Goal: Use online tool/utility

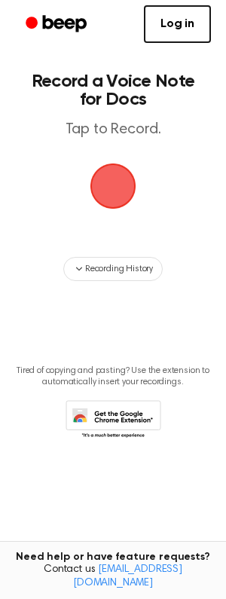
click at [104, 191] on span "button" at bounding box center [113, 186] width 62 height 62
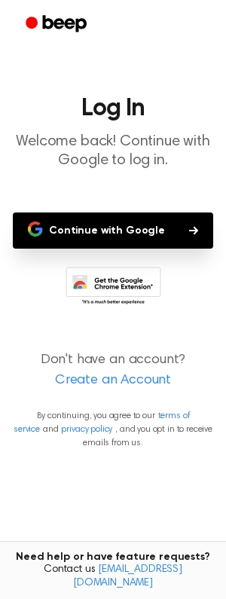
click at [126, 232] on button "Continue with Google" at bounding box center [113, 231] width 200 height 36
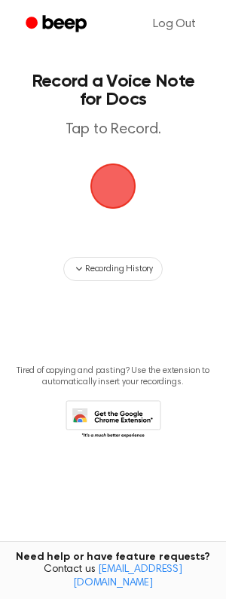
click at [119, 196] on span "button" at bounding box center [113, 186] width 56 height 56
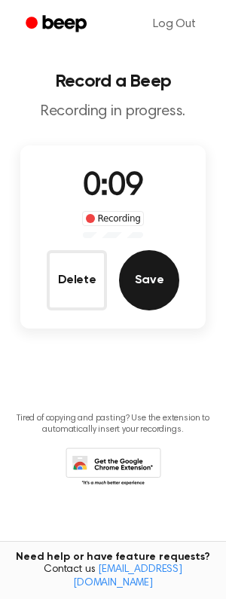
click at [145, 280] on button "Save" at bounding box center [149, 280] width 60 height 60
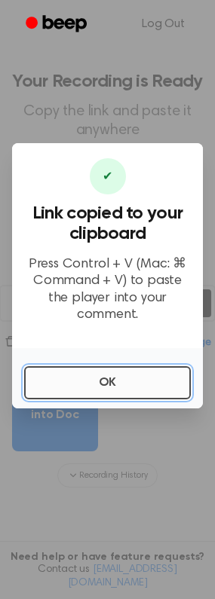
click at [130, 371] on button "OK" at bounding box center [107, 382] width 167 height 33
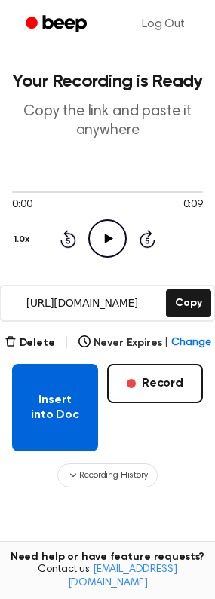
click at [53, 414] on button "Insert into Doc" at bounding box center [55, 407] width 86 height 87
